Goal: Transaction & Acquisition: Purchase product/service

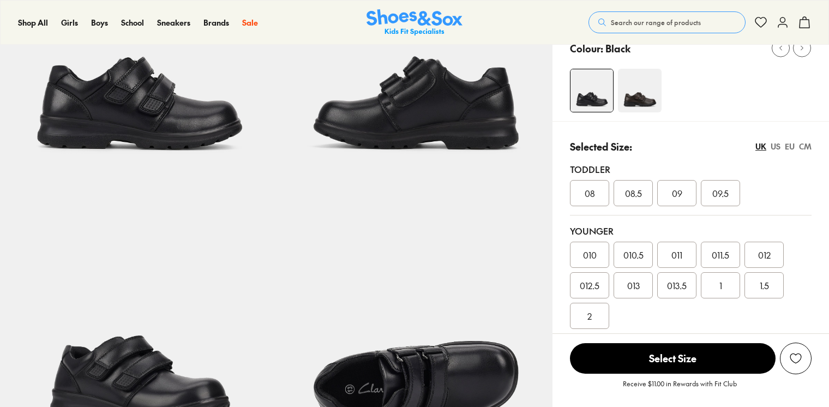
select select "*"
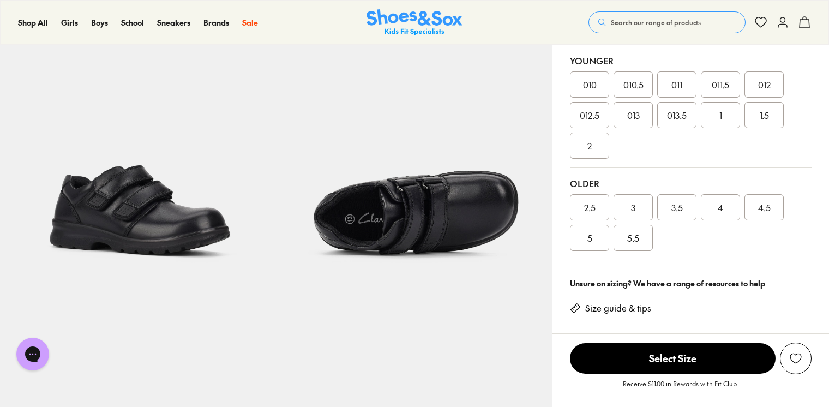
click at [598, 243] on div "5" at bounding box center [589, 238] width 39 height 26
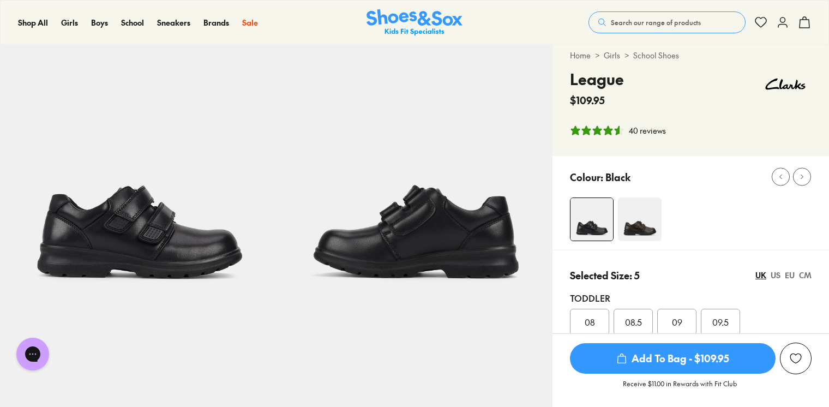
scroll to position [55, 0]
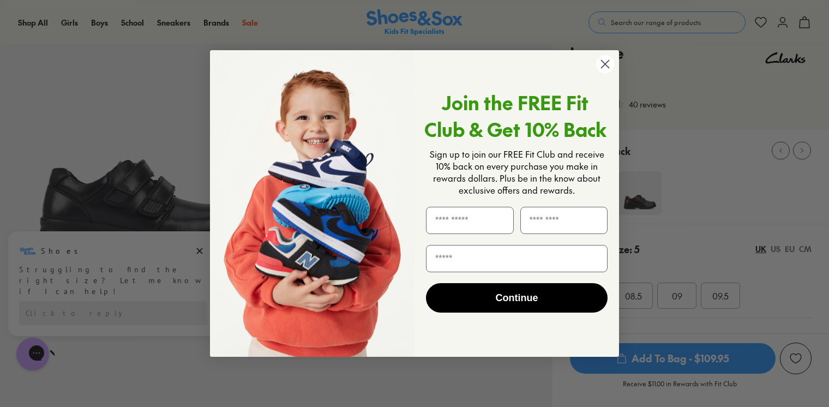
click at [604, 63] on icon "Close dialog" at bounding box center [605, 64] width 8 height 8
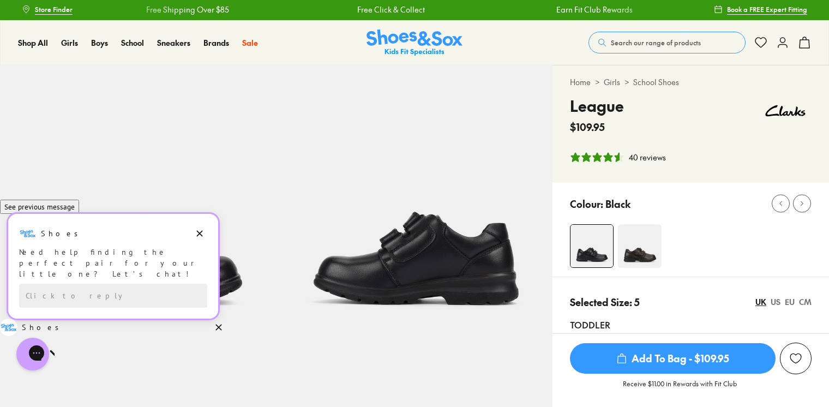
scroll to position [0, 0]
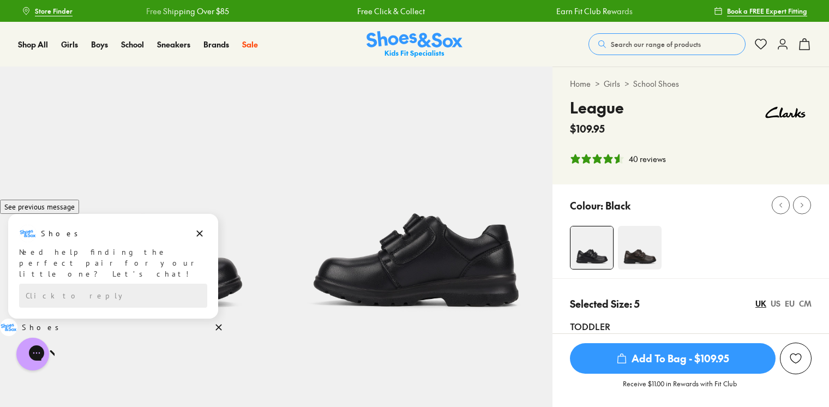
click at [611, 44] on span "Search our range of products" at bounding box center [656, 44] width 90 height 10
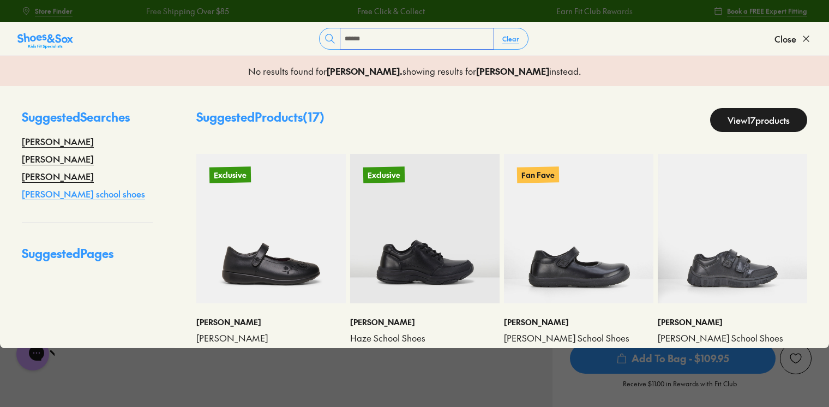
type input "******"
click at [55, 192] on link "[PERSON_NAME] school shoes" at bounding box center [83, 193] width 123 height 13
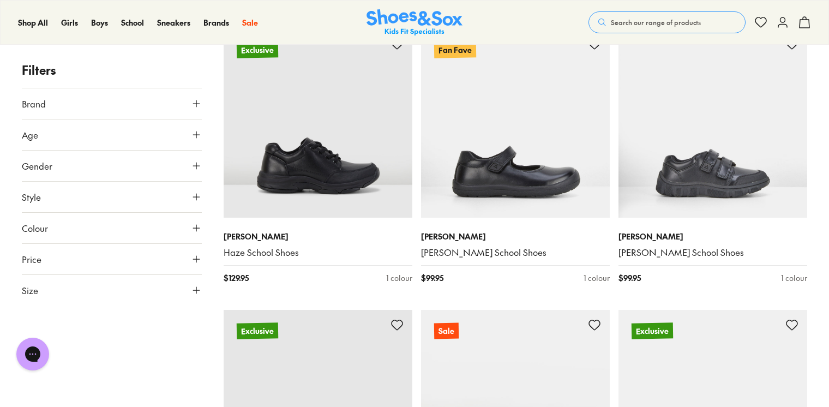
click at [197, 290] on icon at bounding box center [196, 290] width 11 height 11
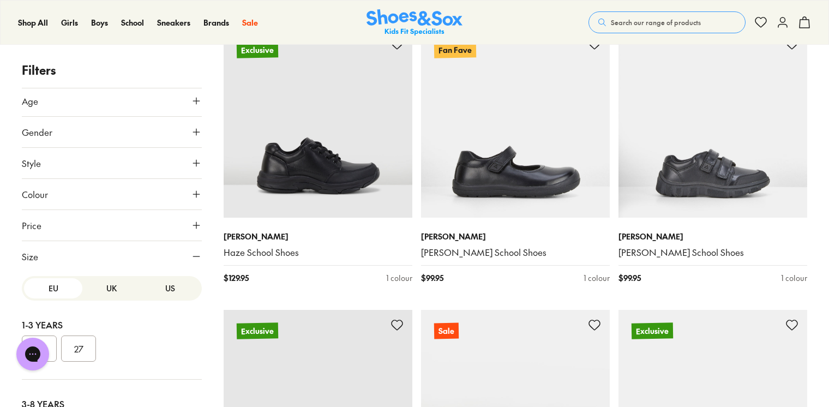
scroll to position [107, 0]
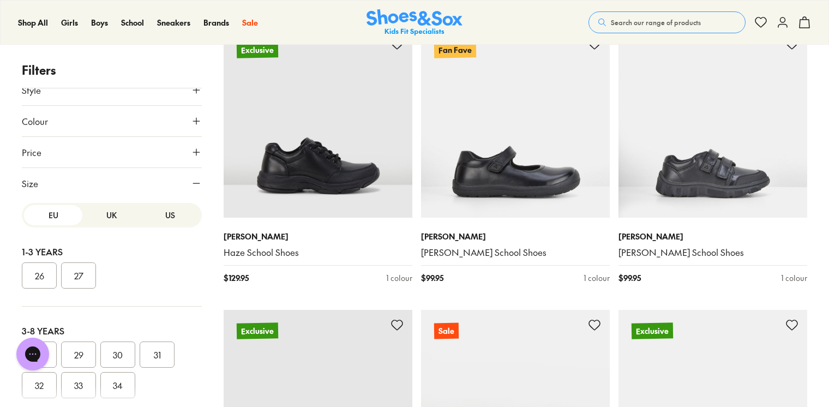
click at [156, 214] on button "US" at bounding box center [170, 215] width 58 height 20
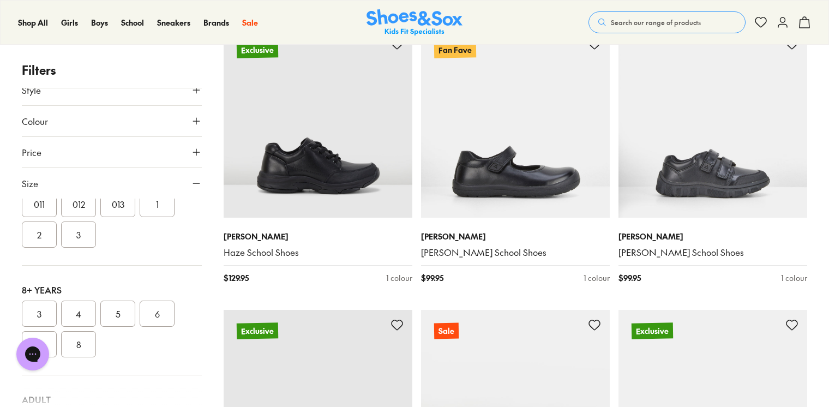
scroll to position [218, 0]
click at [120, 249] on button "5" at bounding box center [117, 246] width 35 height 26
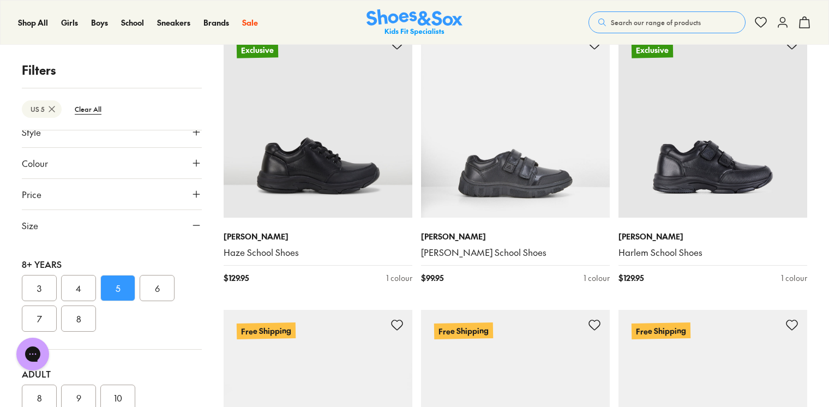
click at [141, 164] on button "Colour" at bounding box center [112, 163] width 180 height 31
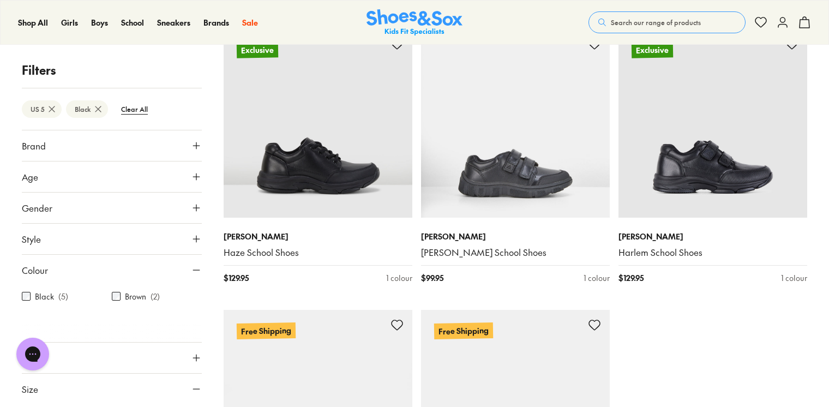
click at [94, 212] on button "Gender" at bounding box center [112, 207] width 180 height 31
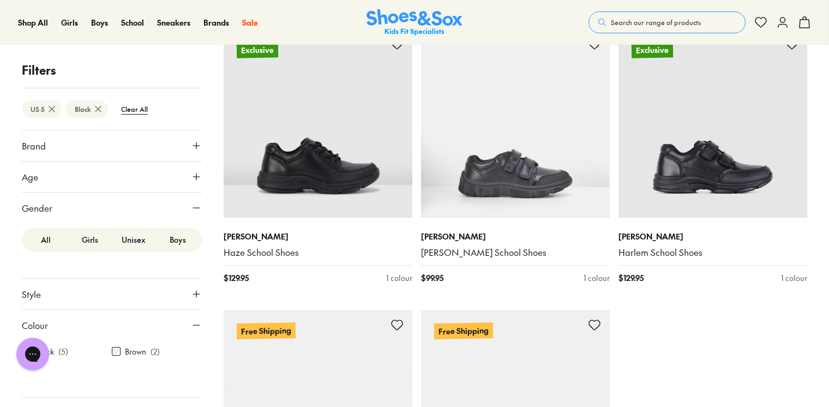
click at [166, 239] on label "Boys" at bounding box center [178, 240] width 44 height 20
